Goal: Information Seeking & Learning: Learn about a topic

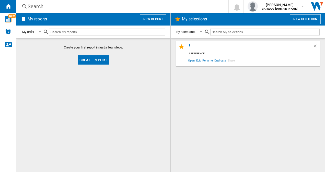
click at [39, 5] on div "Search" at bounding box center [122, 6] width 188 height 7
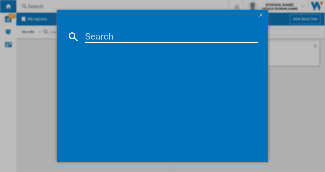
click at [98, 38] on input at bounding box center [172, 37] width 174 height 12
type input "bcfd4v73"
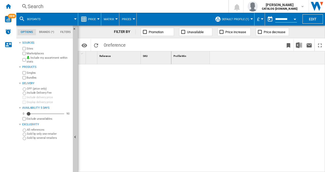
click at [232, 21] on button "Default profile (1)" at bounding box center [237, 19] width 30 height 13
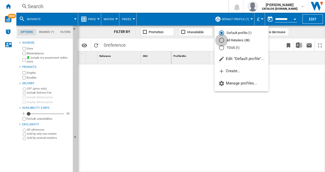
click at [224, 42] on div "All Retailers (38)" at bounding box center [221, 40] width 5 height 5
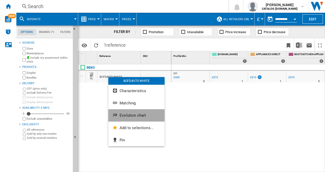
click at [134, 115] on span "Evolution chart" at bounding box center [133, 115] width 26 height 5
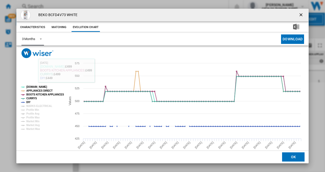
click at [39, 38] on span "Product popup" at bounding box center [39, 38] width 6 height 5
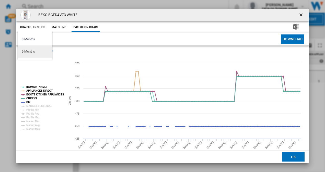
click at [32, 51] on div "6 Months" at bounding box center [28, 51] width 13 height 5
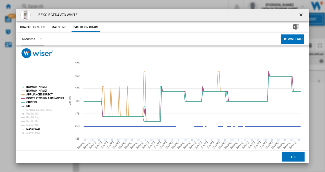
click at [35, 130] on tspan "Market Avg" at bounding box center [32, 129] width 13 height 3
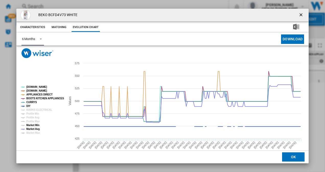
click at [32, 125] on tspan "Market Min" at bounding box center [32, 125] width 13 height 3
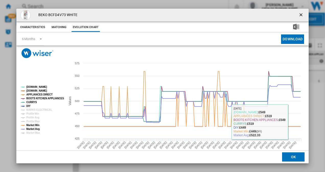
click at [292, 157] on button "OK" at bounding box center [293, 157] width 23 height 9
